Goal: Use online tool/utility: Utilize a website feature to perform a specific function

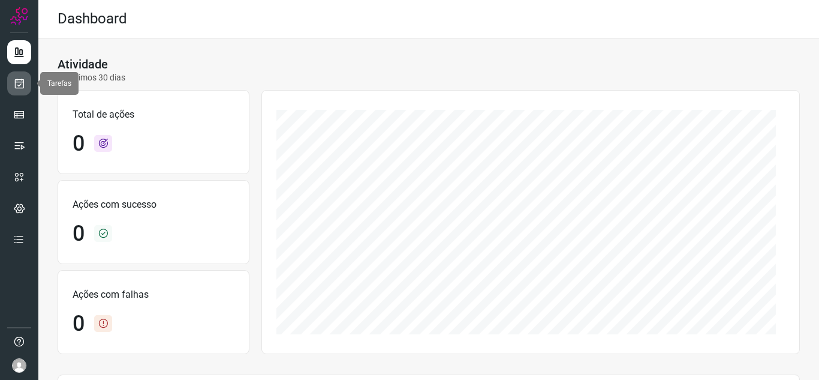
click at [16, 85] on icon at bounding box center [19, 83] width 13 height 12
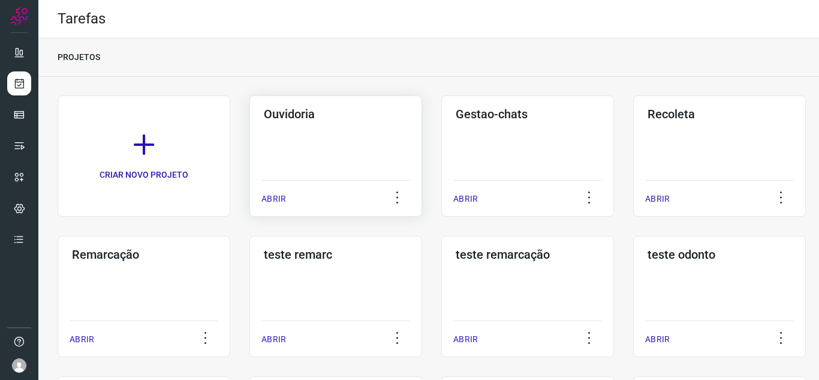
click at [269, 195] on p "ABRIR" at bounding box center [273, 198] width 25 height 13
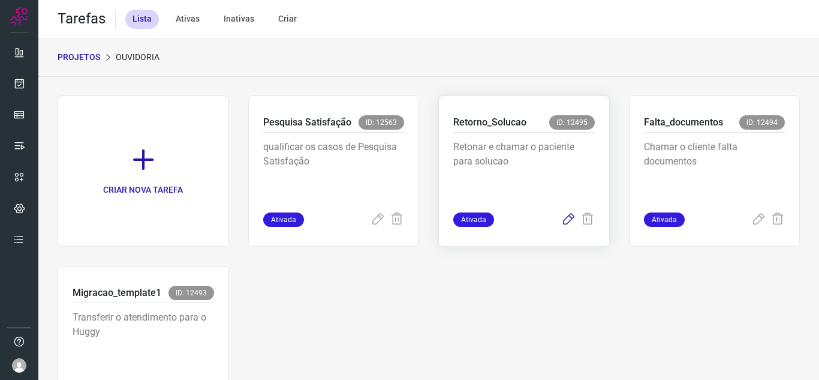
click at [564, 223] on icon at bounding box center [568, 219] width 14 height 14
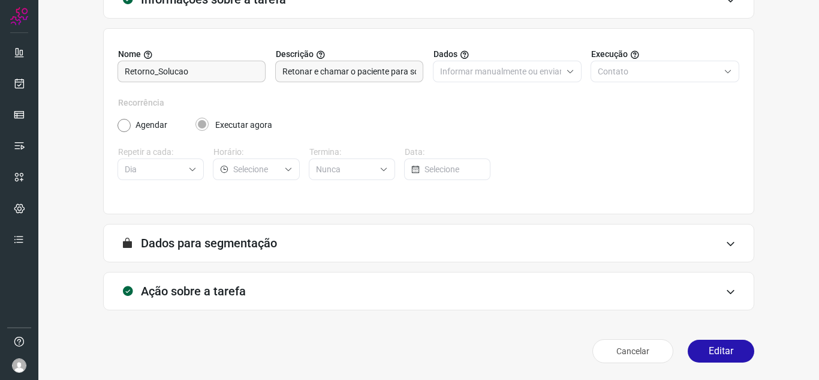
scroll to position [89, 0]
click at [729, 353] on button "Editar" at bounding box center [721, 350] width 67 height 23
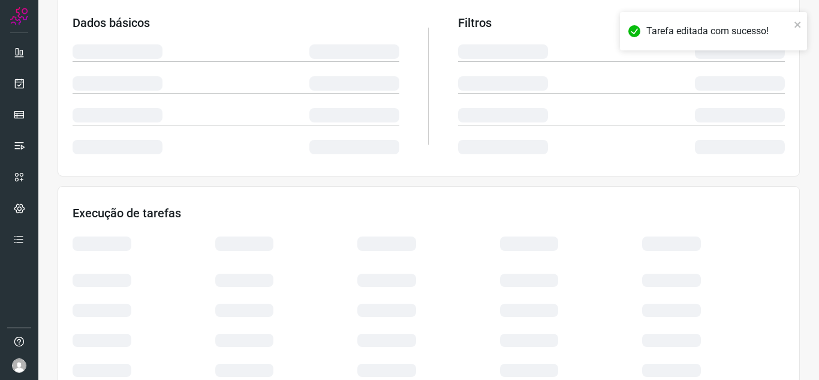
scroll to position [261, 0]
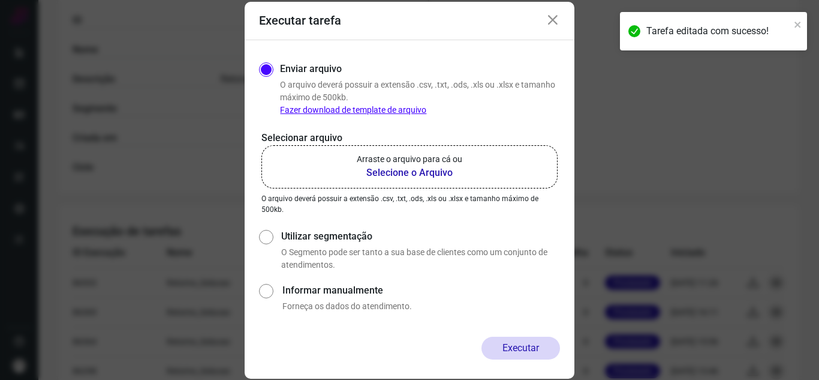
click at [345, 169] on label "Arraste o arquivo para cá ou Selecione o Arquivo" at bounding box center [409, 166] width 296 height 43
click at [0, 0] on input "Arraste o arquivo para cá ou Selecione o Arquivo" at bounding box center [0, 0] width 0 height 0
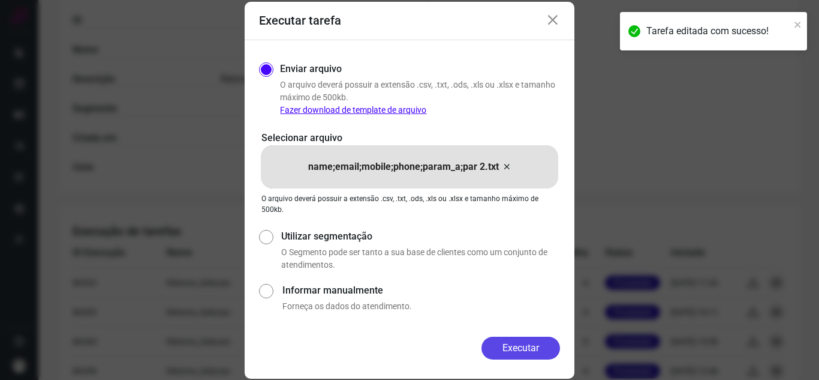
click at [520, 348] on button "Executar" at bounding box center [520, 347] width 79 height 23
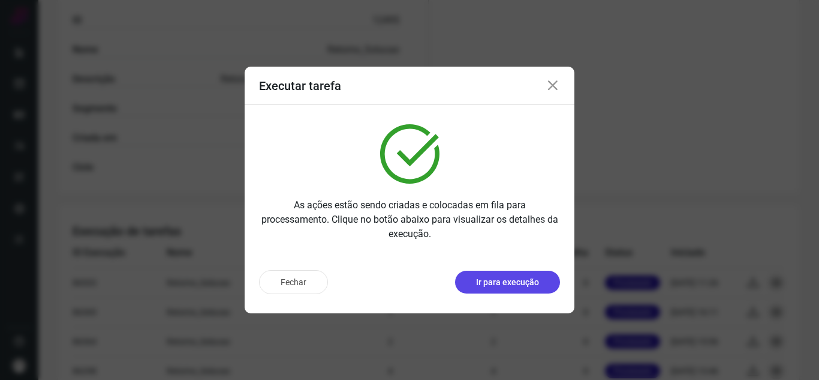
click at [538, 285] on p "Ir para execução" at bounding box center [507, 282] width 63 height 13
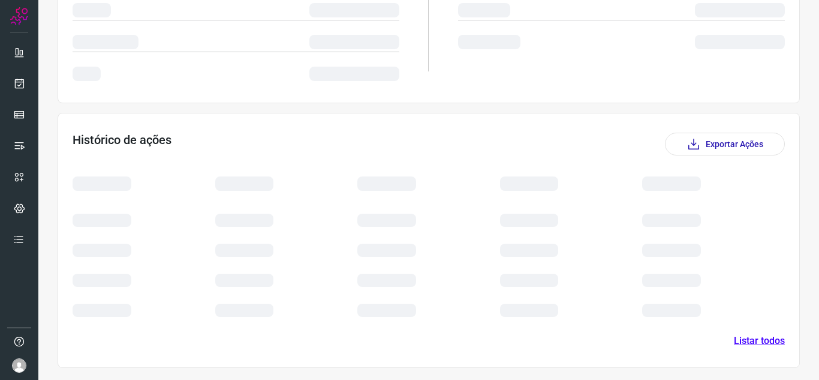
scroll to position [210, 0]
